Goal: Information Seeking & Learning: Learn about a topic

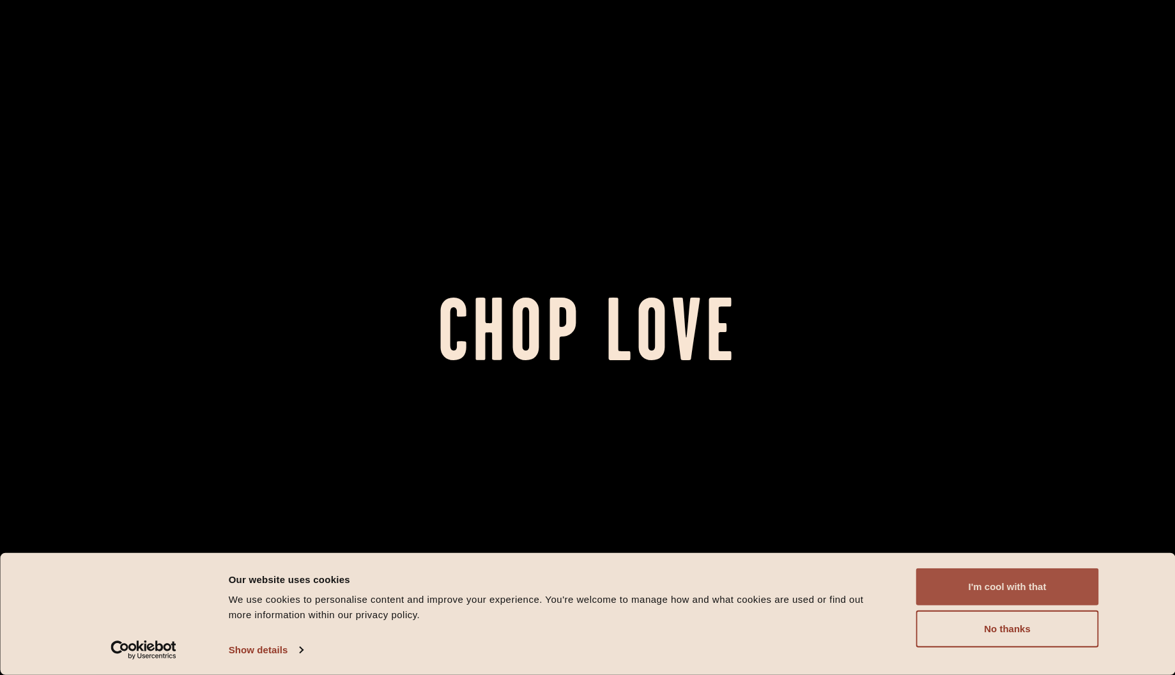
click at [989, 585] on button "I'm cool with that" at bounding box center [1007, 587] width 183 height 37
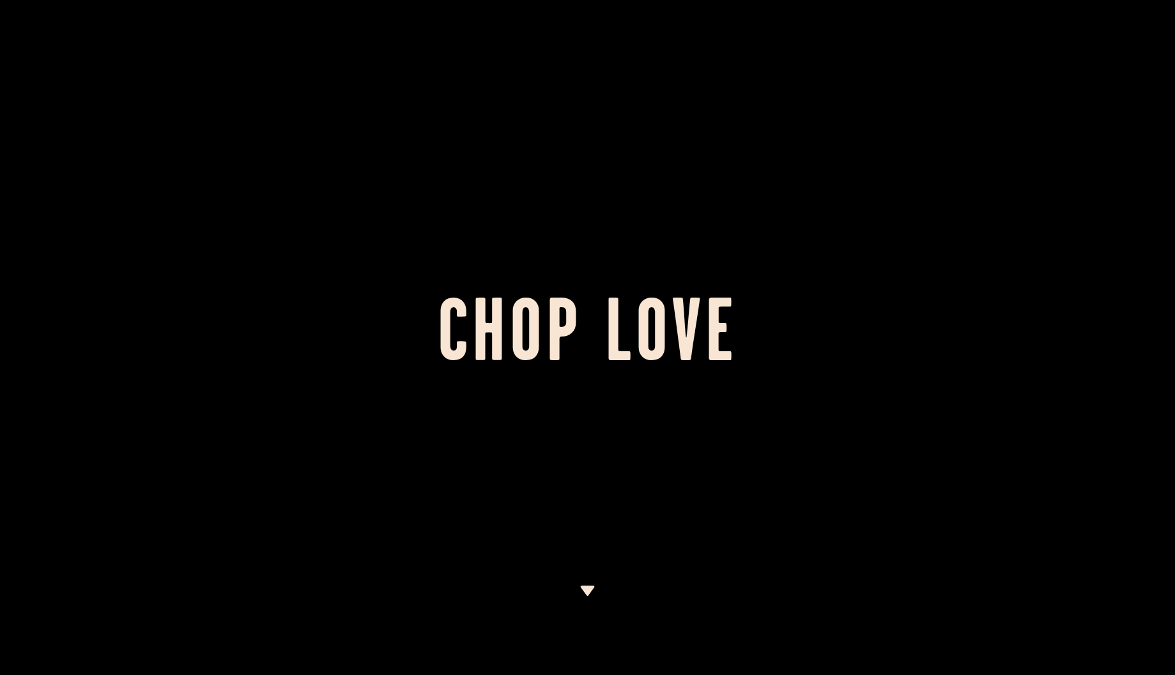
click at [588, 590] on img at bounding box center [588, 591] width 16 height 10
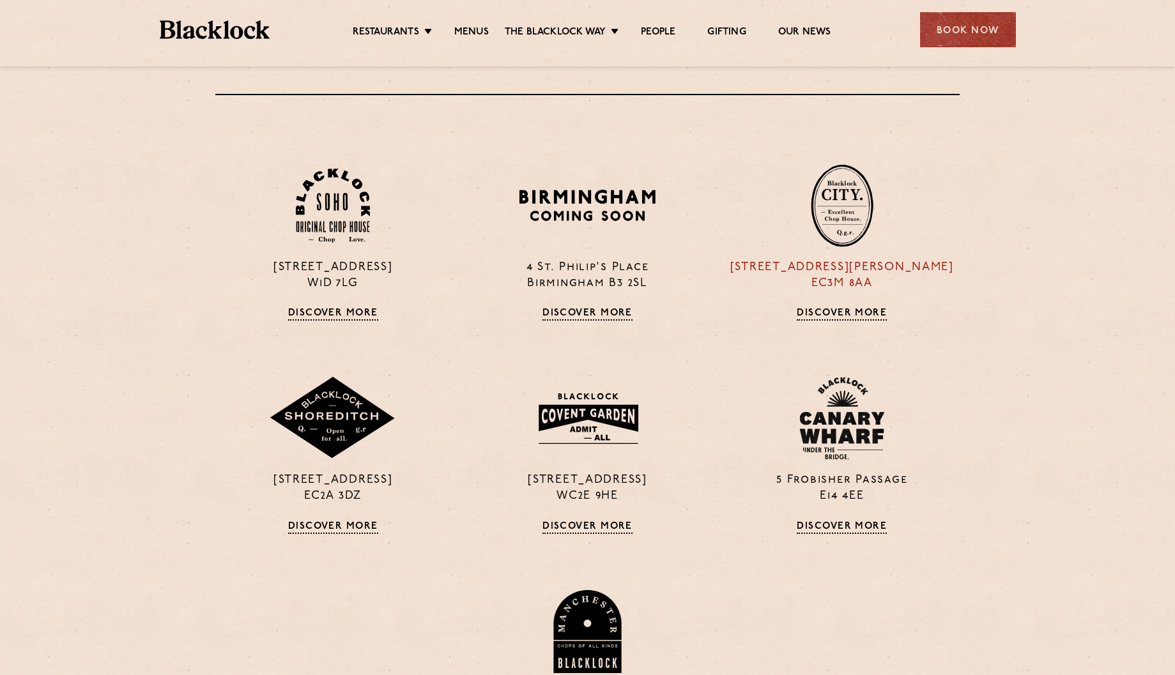
scroll to position [1018, 0]
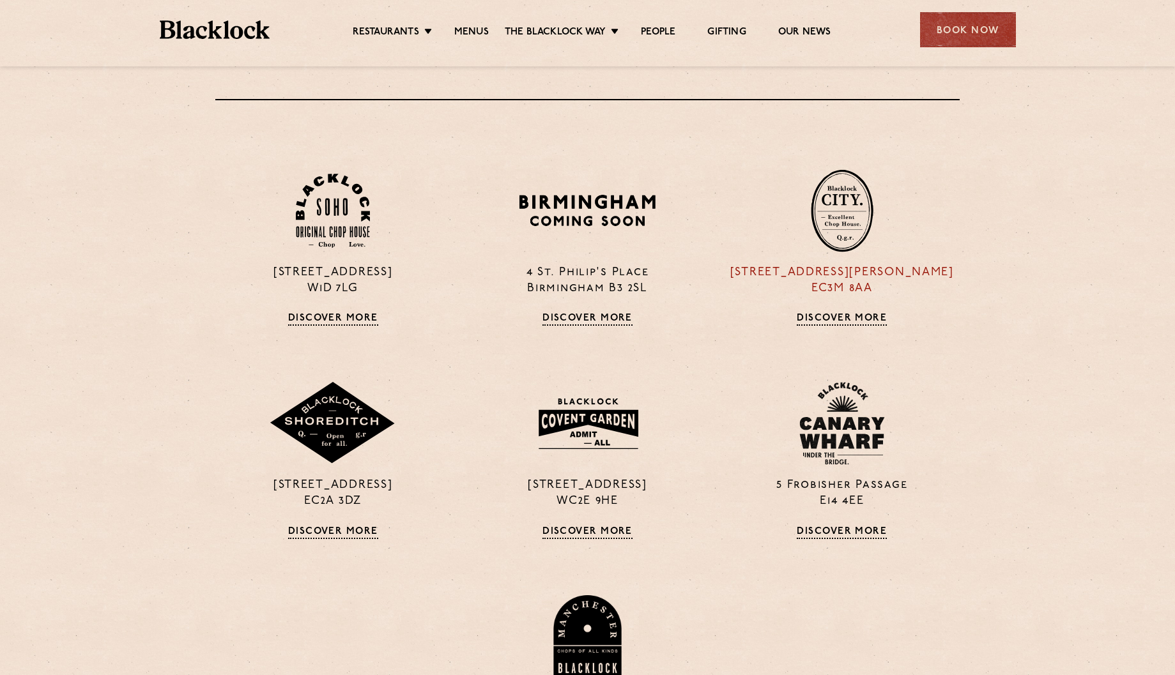
click at [856, 253] on div "[STREET_ADDRESS][PERSON_NAME] Discover More" at bounding box center [842, 247] width 254 height 157
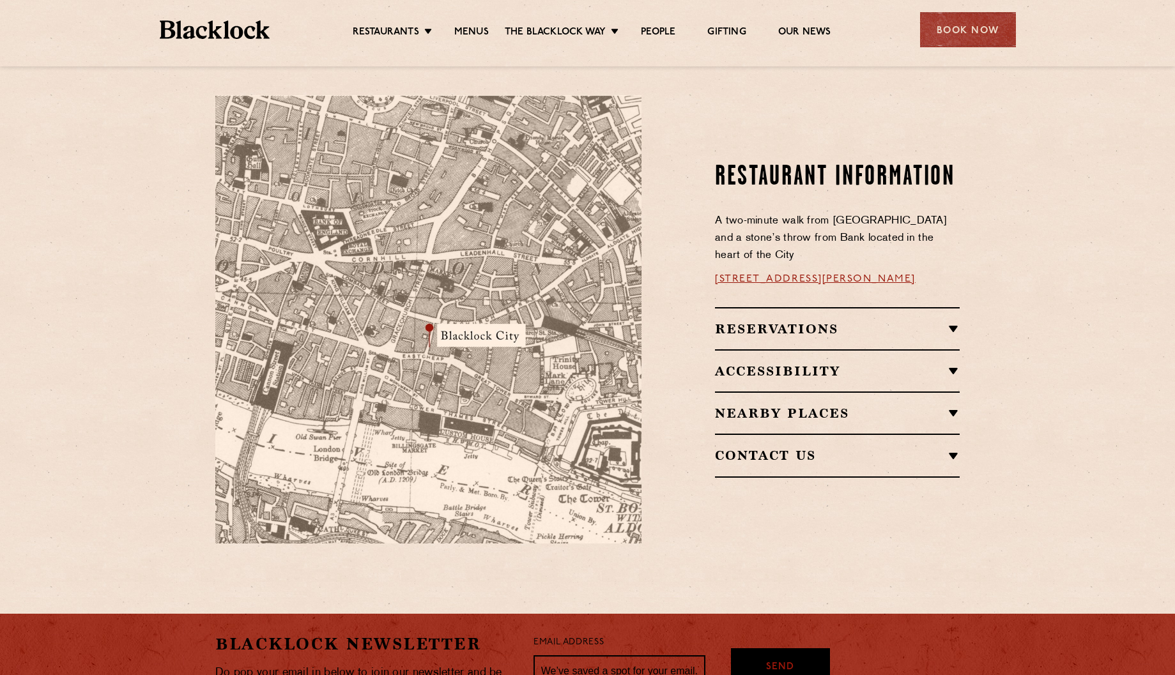
scroll to position [624, 0]
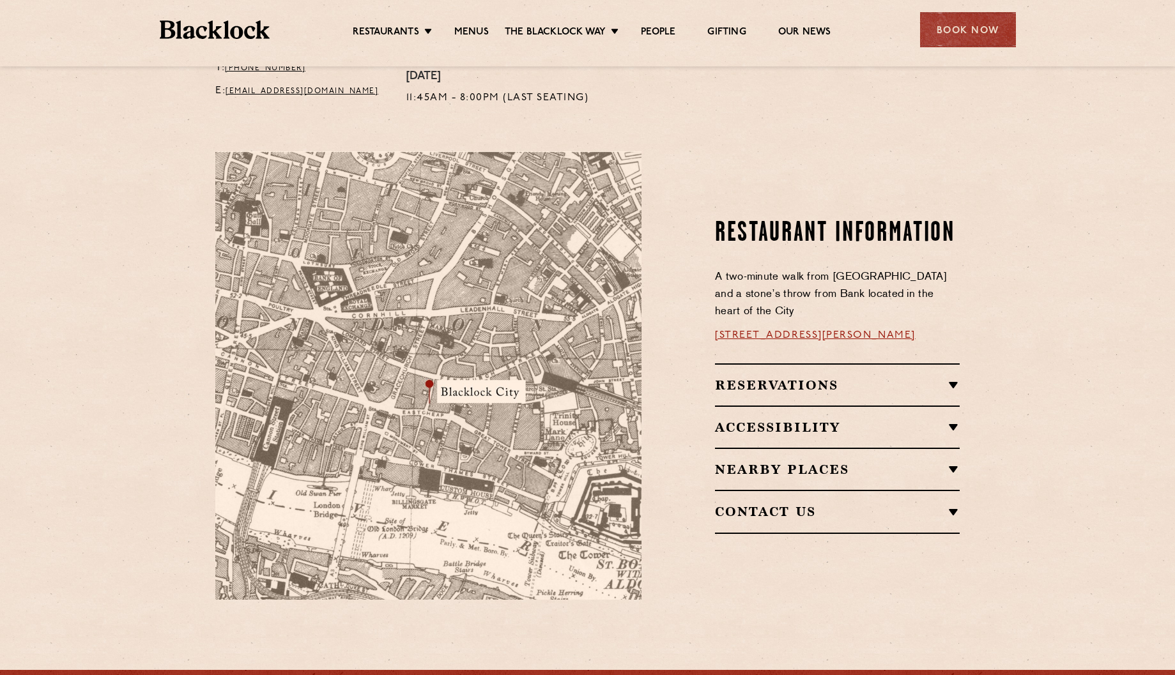
click at [1052, 410] on section "Restaurant Information A two-minute walk from Monument tube station and a stone…" at bounding box center [587, 375] width 1175 height 525
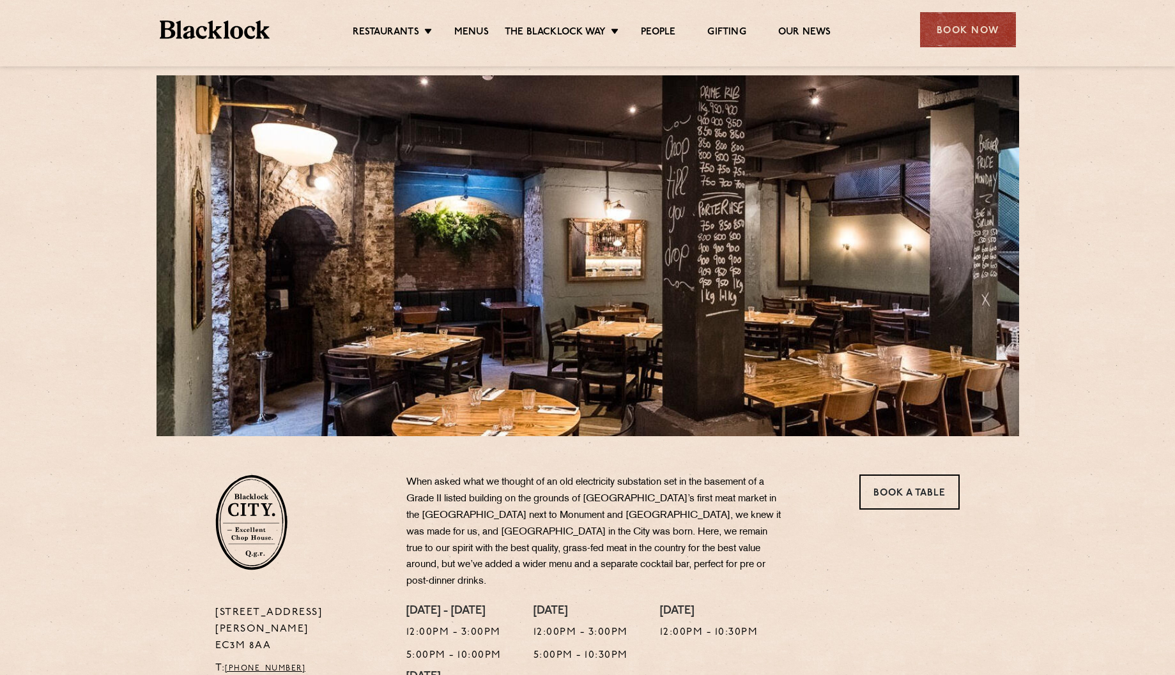
scroll to position [0, 0]
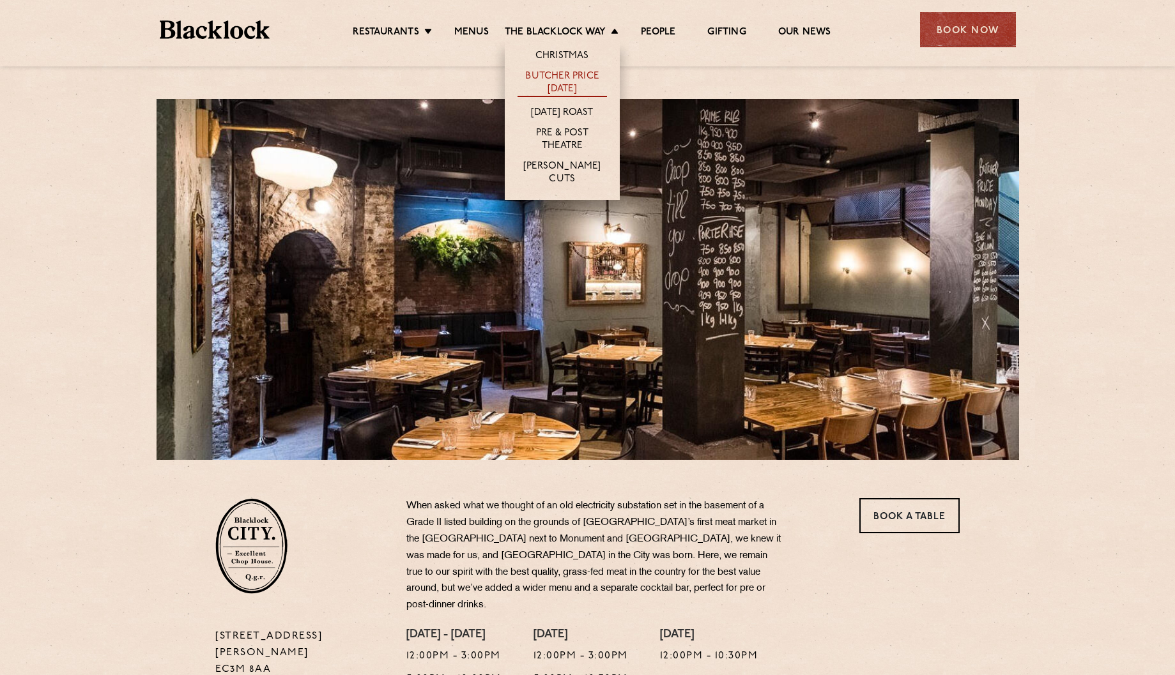
click at [569, 74] on link "Butcher Price [DATE]" at bounding box center [562, 83] width 89 height 27
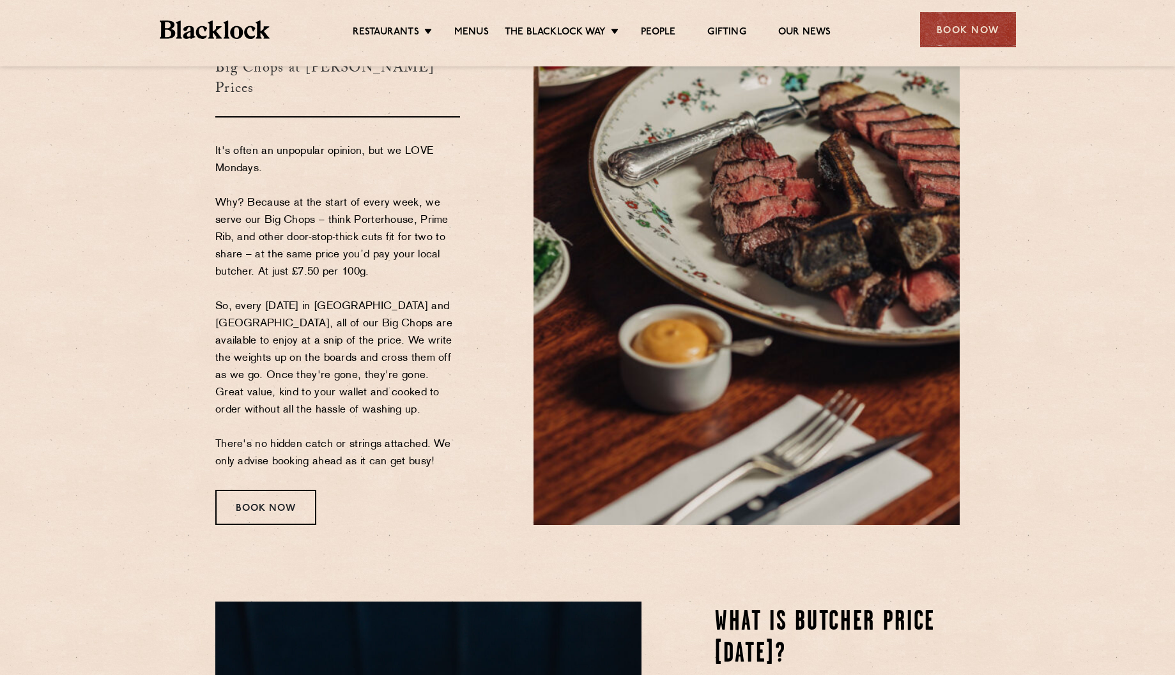
scroll to position [128, 0]
click at [1035, 258] on section "Butcher Price [DATE] Big Chops at [PERSON_NAME] Prices It's often an unpopular …" at bounding box center [587, 260] width 1175 height 605
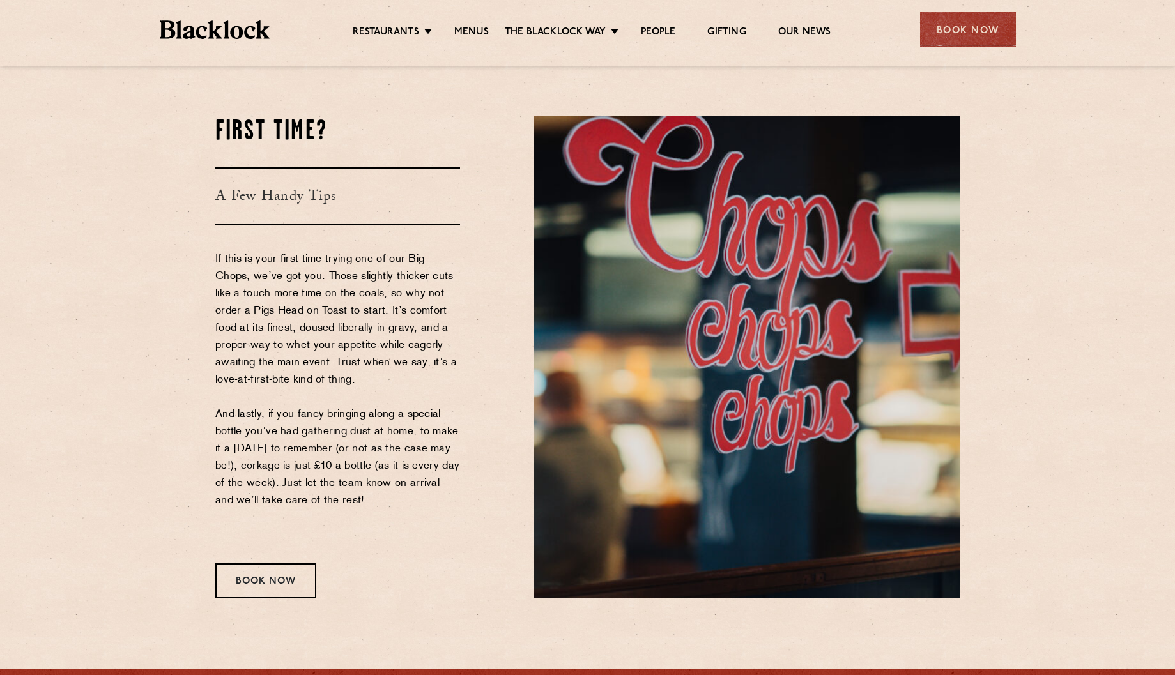
scroll to position [1342, 0]
